Goal: Navigation & Orientation: Go to known website

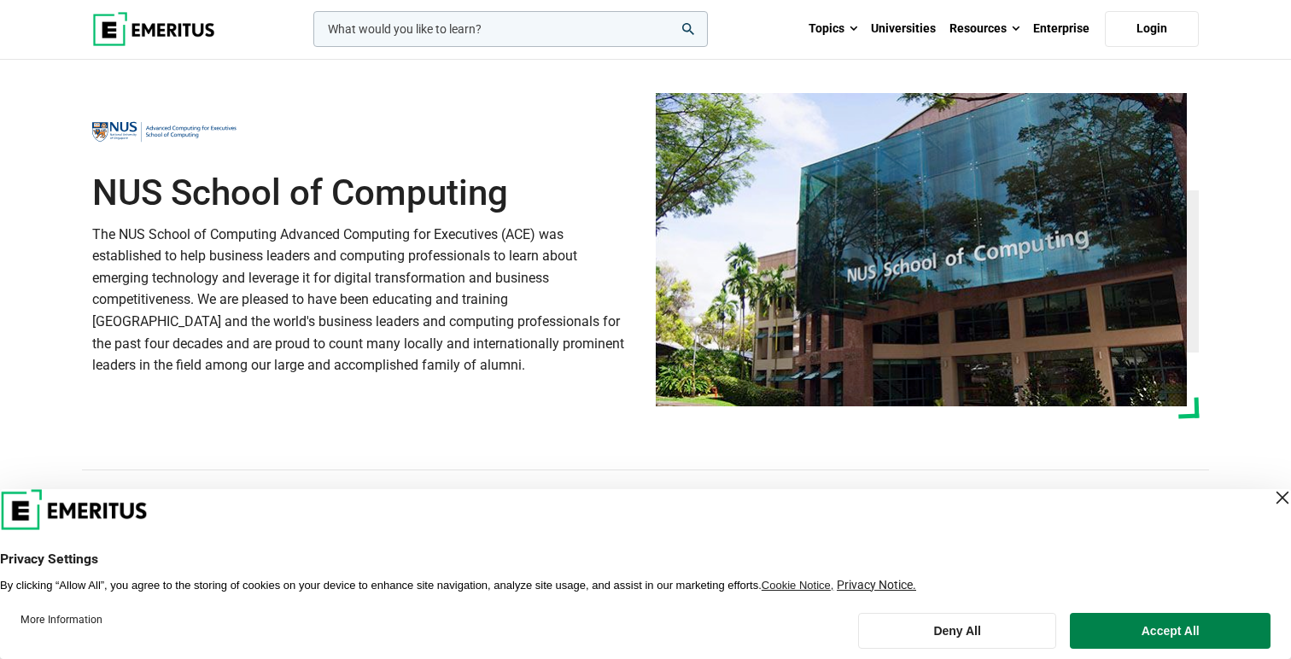
scroll to position [24, 0]
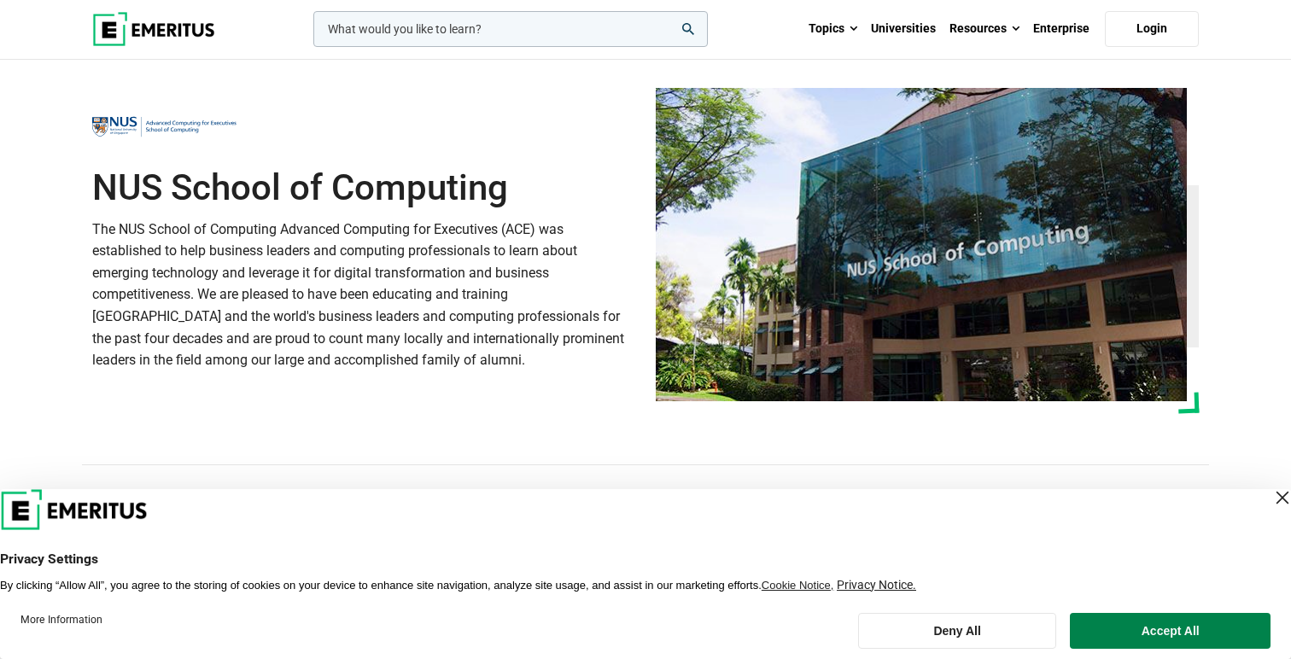
click at [1273, 500] on div "Close Layer" at bounding box center [1283, 498] width 24 height 24
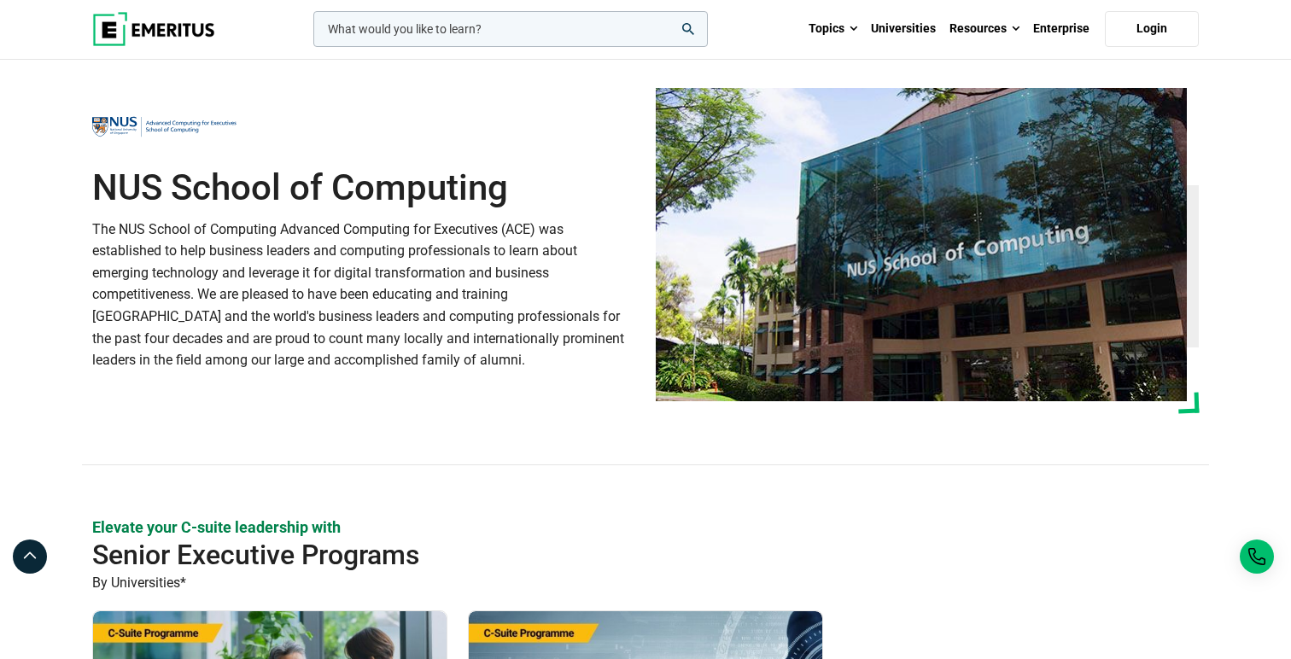
click at [473, 396] on div "NUS School of Computing The NUS School of Computing Advanced Computing for Exec…" at bounding box center [645, 250] width 1127 height 325
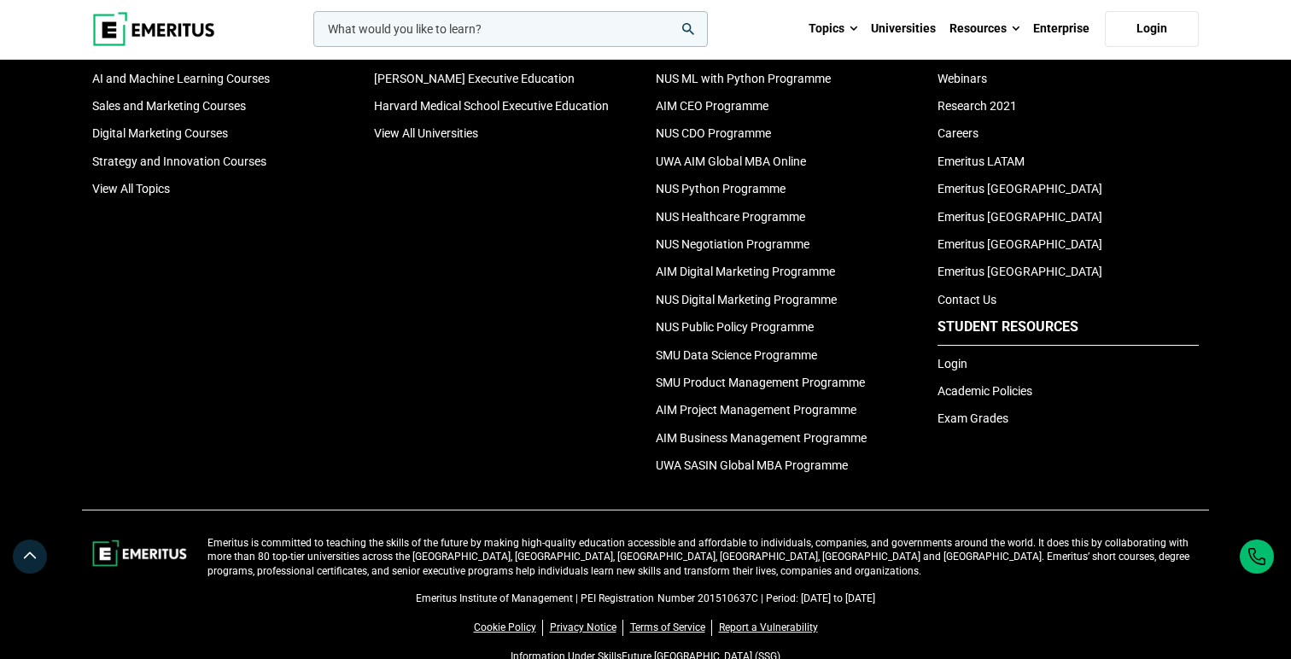
scroll to position [1818, 0]
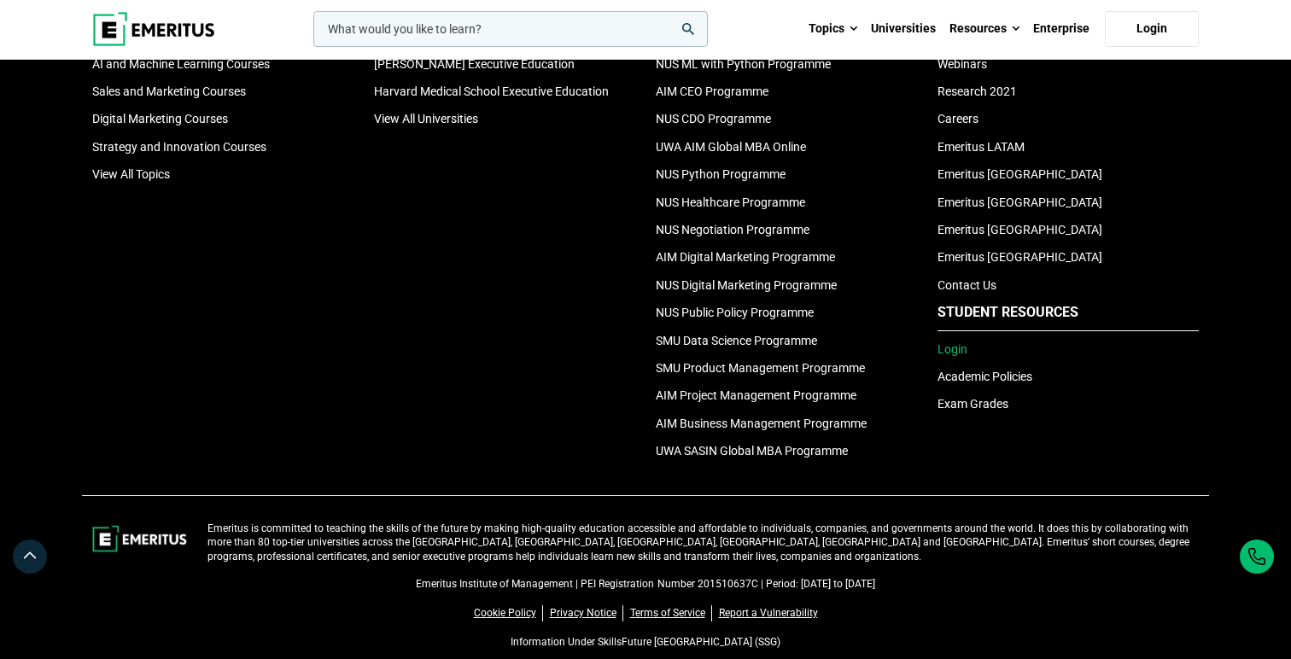
click at [960, 353] on link "Login" at bounding box center [953, 349] width 30 height 14
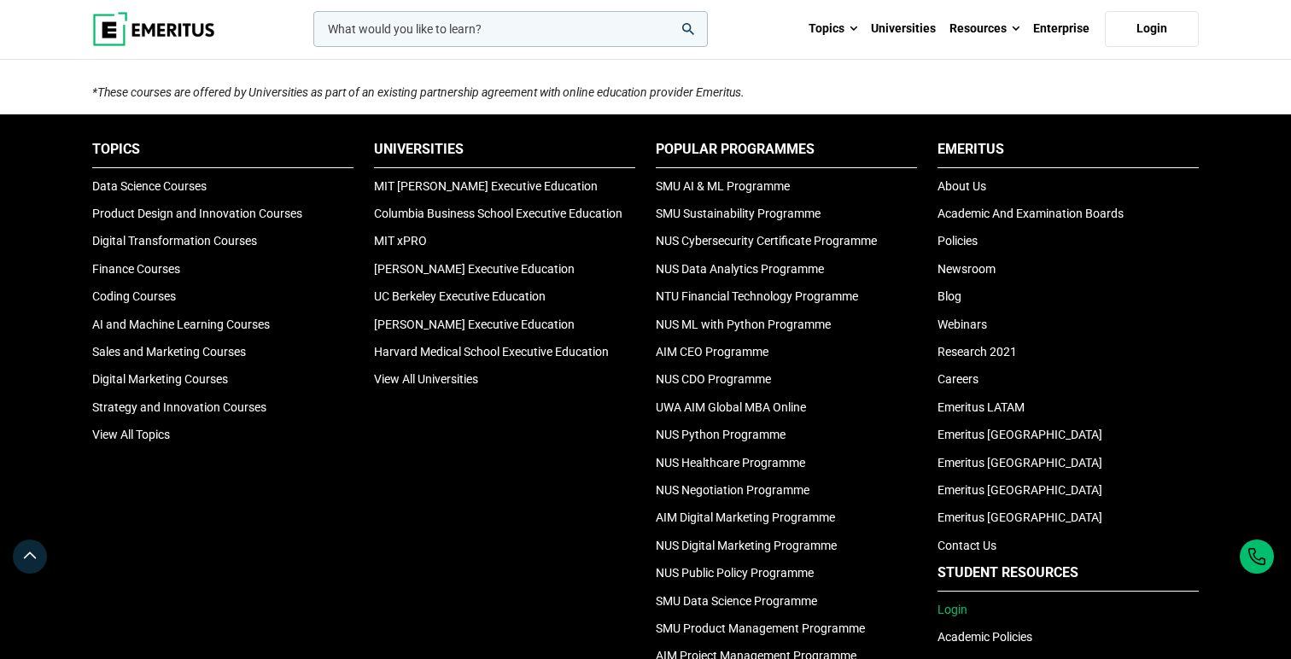
scroll to position [1471, 0]
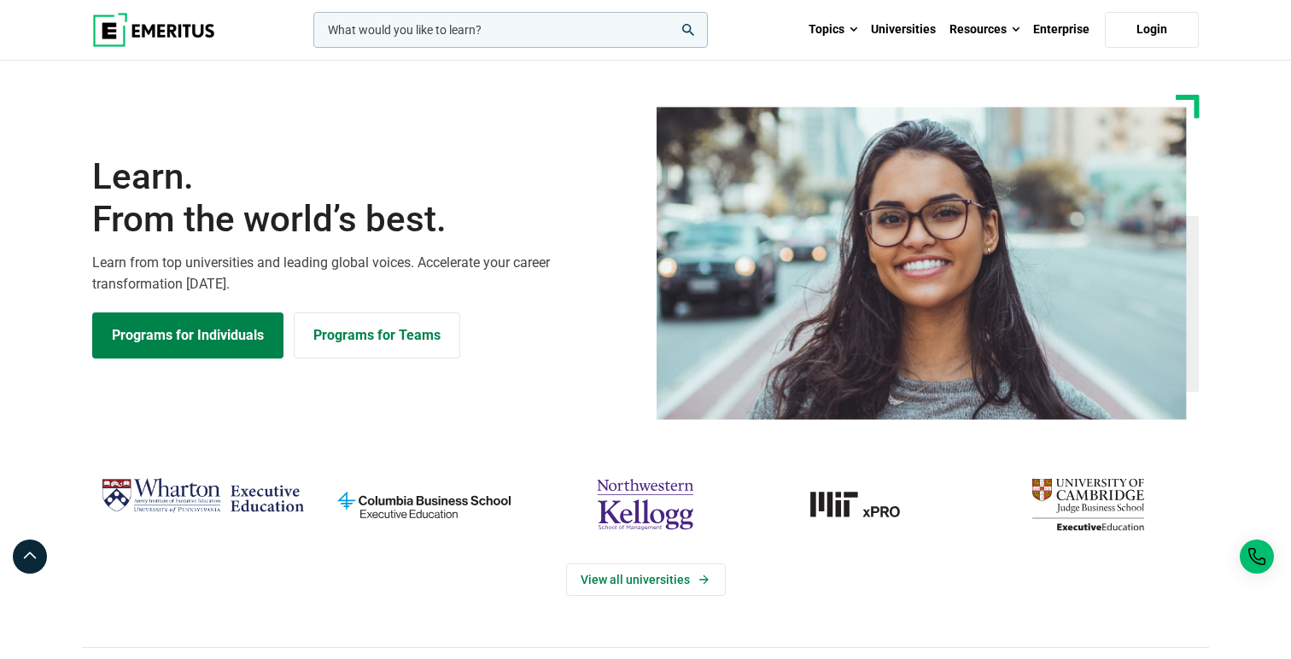
click at [302, 228] on span "From the world’s best." at bounding box center [363, 219] width 543 height 43
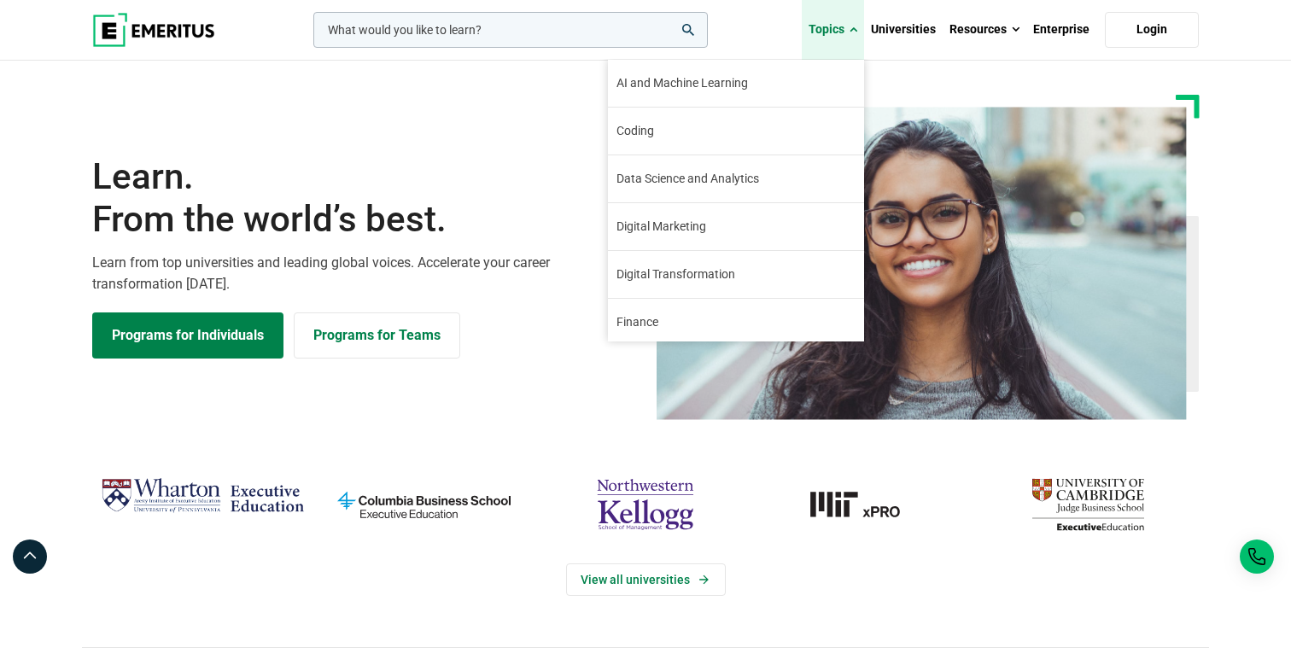
click at [854, 27] on span at bounding box center [854, 29] width 8 height 17
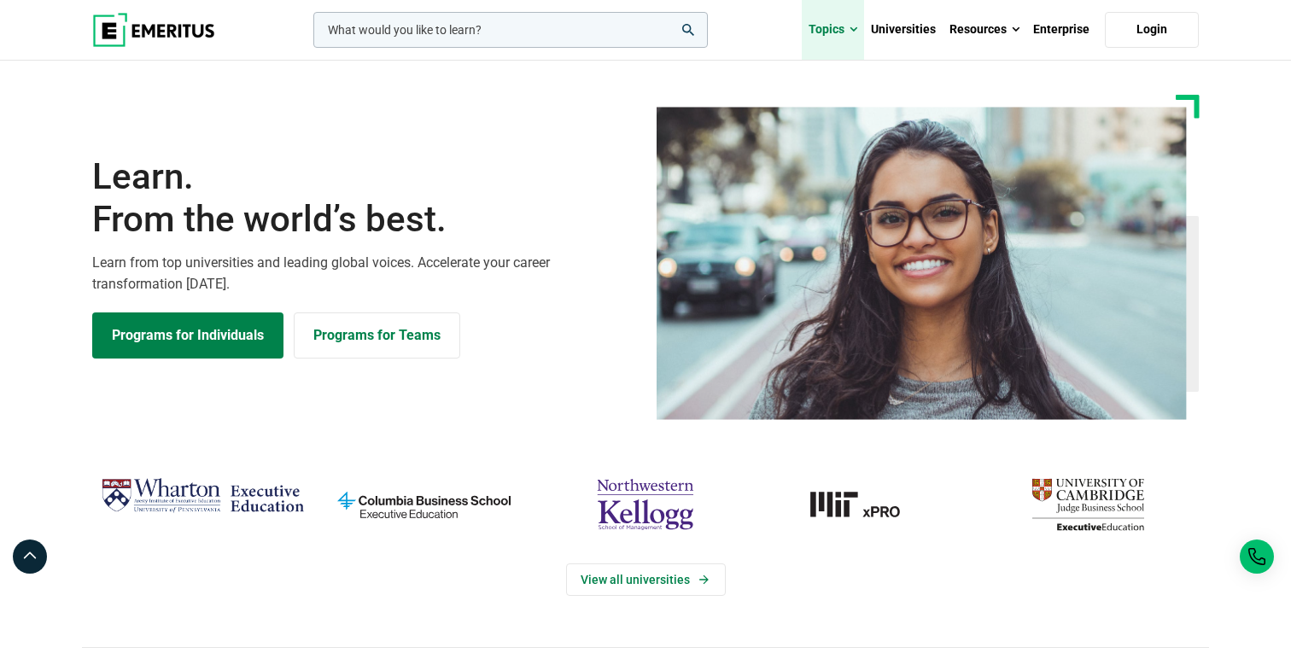
click at [854, 27] on span at bounding box center [854, 29] width 8 height 17
click at [54, 114] on section "Learn. From the world’s best. Learn from top universities and leading global vo…" at bounding box center [645, 257] width 1291 height 325
